Goal: Find specific page/section: Find specific page/section

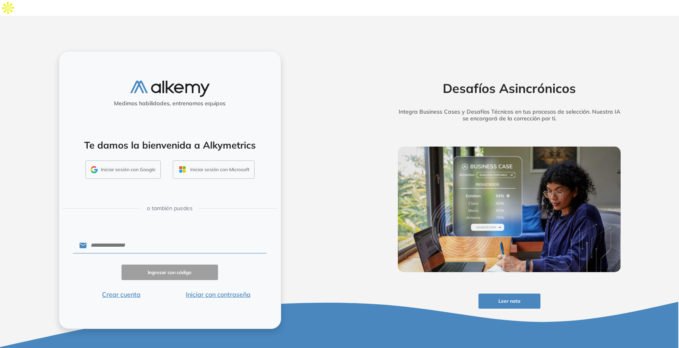
click at [130, 238] on input "text" at bounding box center [177, 245] width 180 height 15
click at [115, 238] on input "text" at bounding box center [177, 245] width 180 height 15
click at [225, 290] on button "Iniciar con contraseña" at bounding box center [218, 295] width 97 height 10
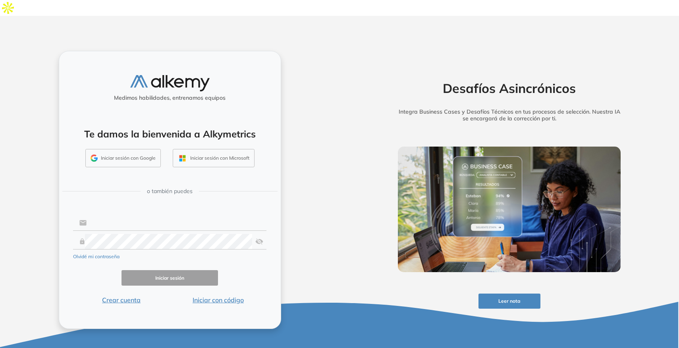
click at [165, 215] on input "text" at bounding box center [177, 222] width 180 height 15
type input "**********"
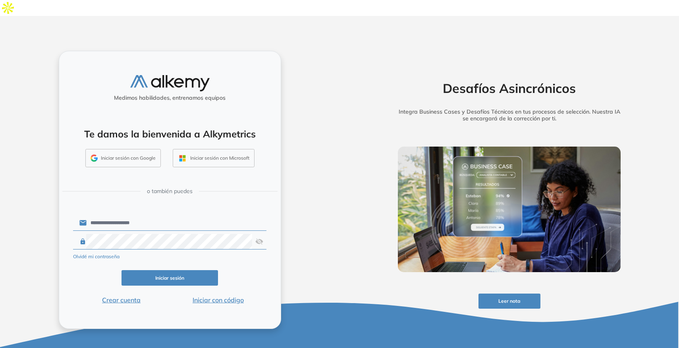
click at [131, 270] on button "Iniciar sesión" at bounding box center [170, 277] width 97 height 15
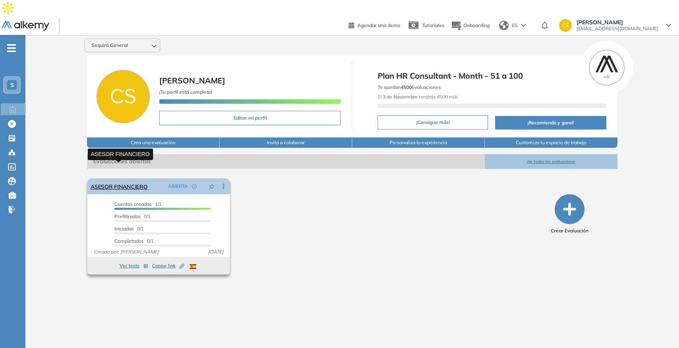
click at [130, 178] on link "ASESOR FINANCIERO" at bounding box center [119, 186] width 57 height 16
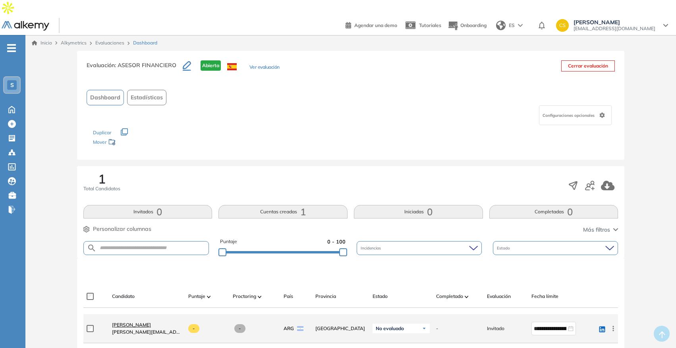
click at [139, 322] on span "[PERSON_NAME]" at bounding box center [131, 325] width 39 height 6
